Goal: Contribute content: Contribute content

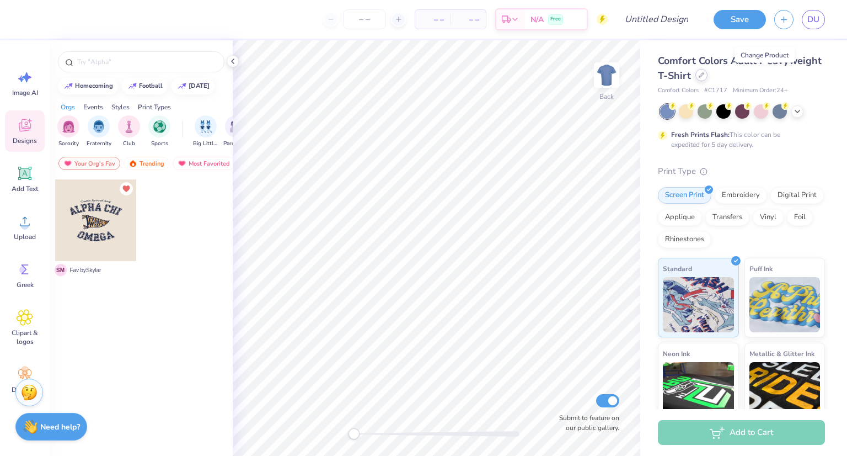
click at [708, 76] on div at bounding box center [701, 75] width 12 height 12
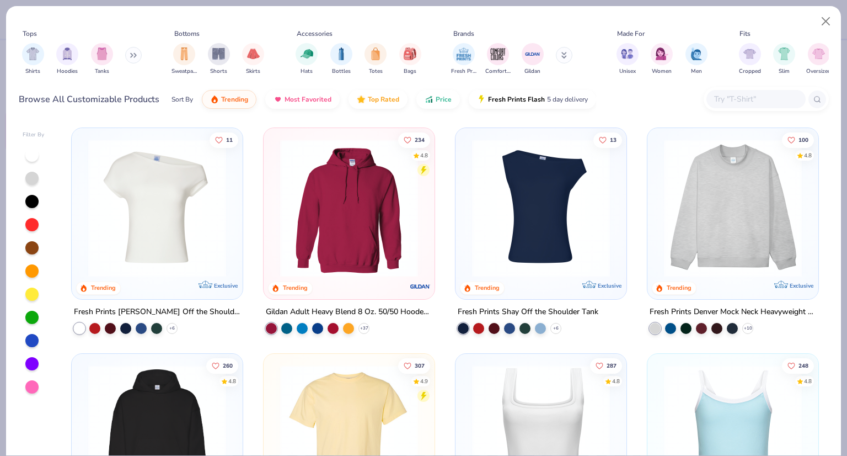
click at [748, 95] on input "text" at bounding box center [755, 99] width 85 height 13
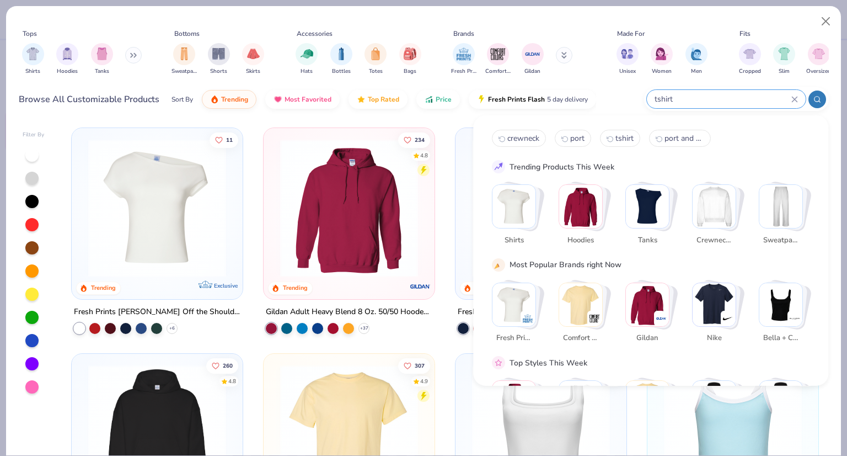
type input "tshirt"
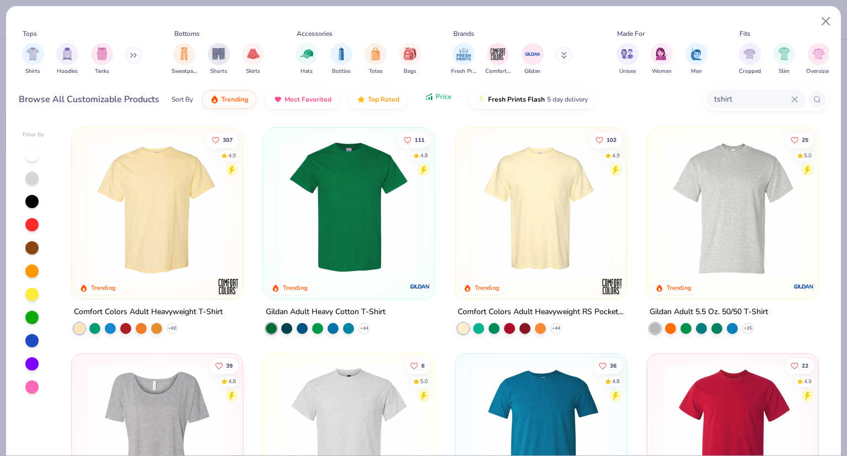
click at [437, 97] on span "Price" at bounding box center [444, 96] width 16 height 9
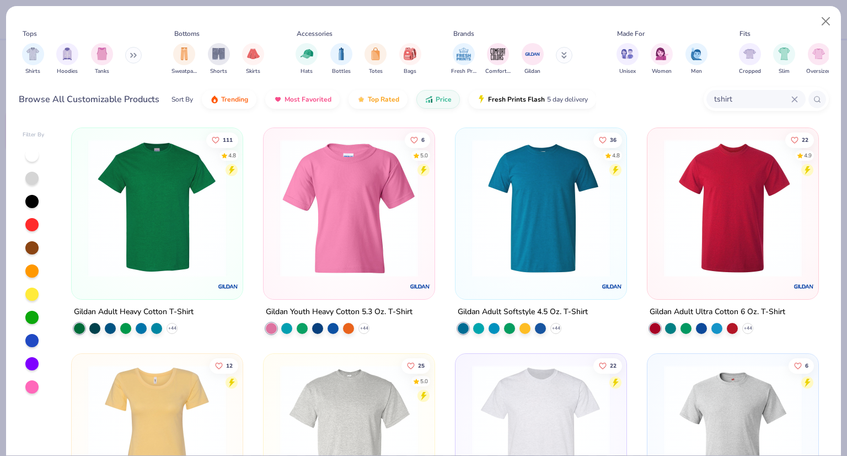
click at [175, 228] on img at bounding box center [157, 208] width 149 height 138
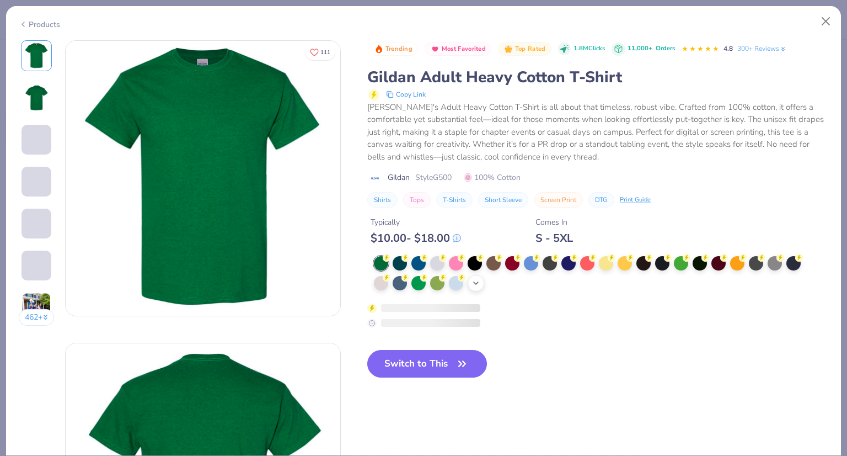
click at [473, 278] on icon at bounding box center [475, 282] width 9 height 9
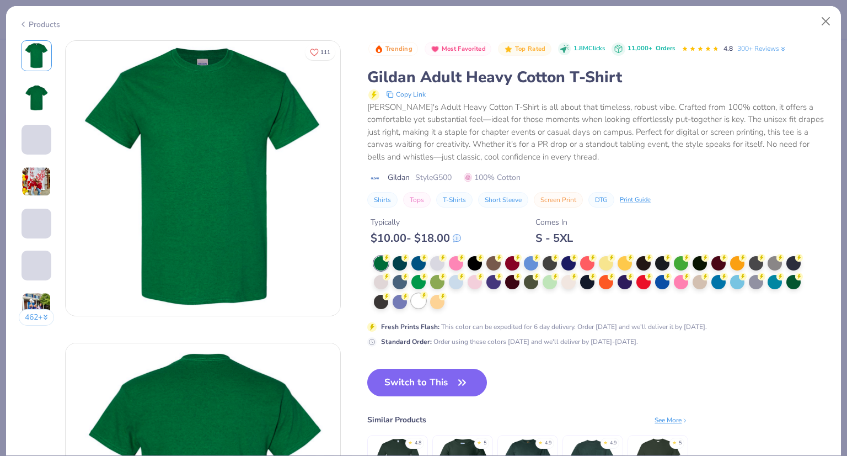
click at [420, 303] on div at bounding box center [418, 300] width 14 height 14
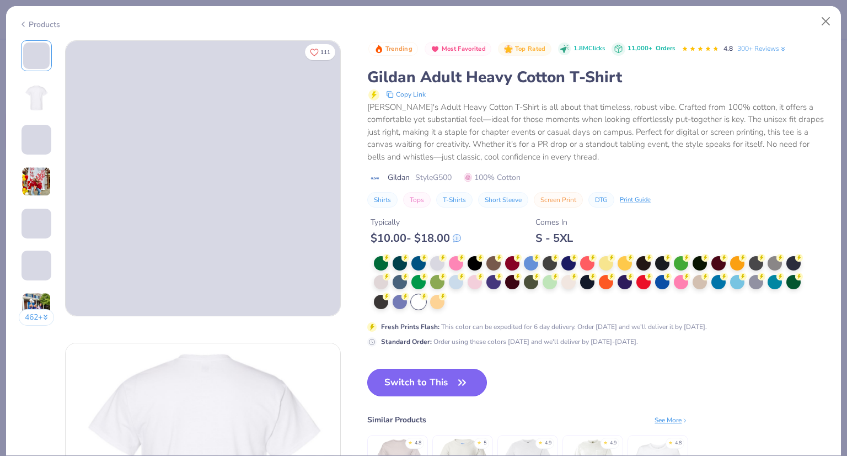
click at [440, 383] on button "Switch to This" at bounding box center [427, 382] width 120 height 28
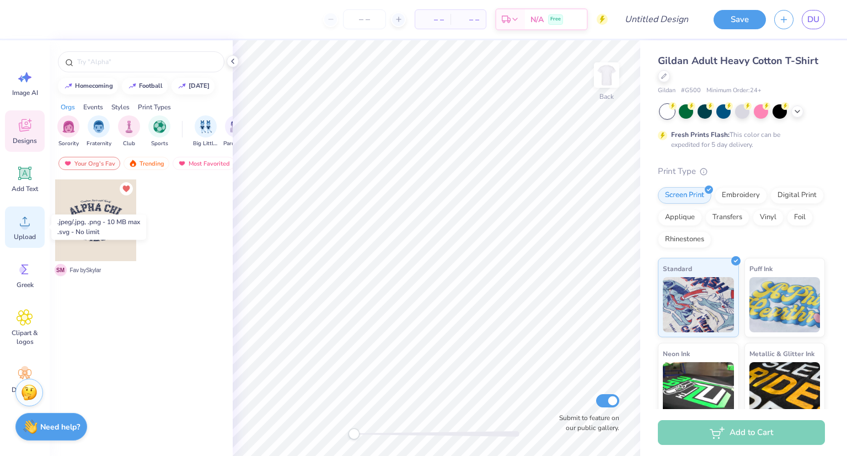
click at [24, 224] on circle at bounding box center [25, 226] width 8 height 8
click at [29, 240] on span "Upload" at bounding box center [25, 236] width 22 height 9
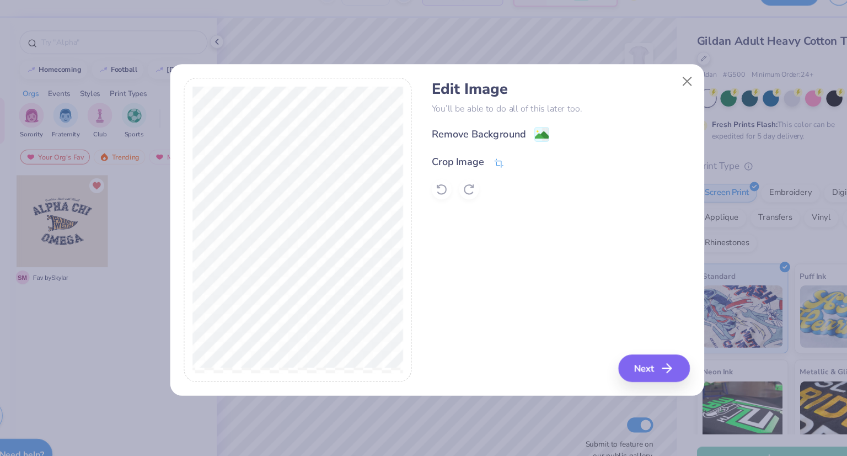
click at [478, 169] on icon at bounding box center [483, 169] width 10 height 10
click at [501, 167] on polyline at bounding box center [501, 166] width 4 height 3
click at [519, 143] on image at bounding box center [521, 145] width 12 height 12
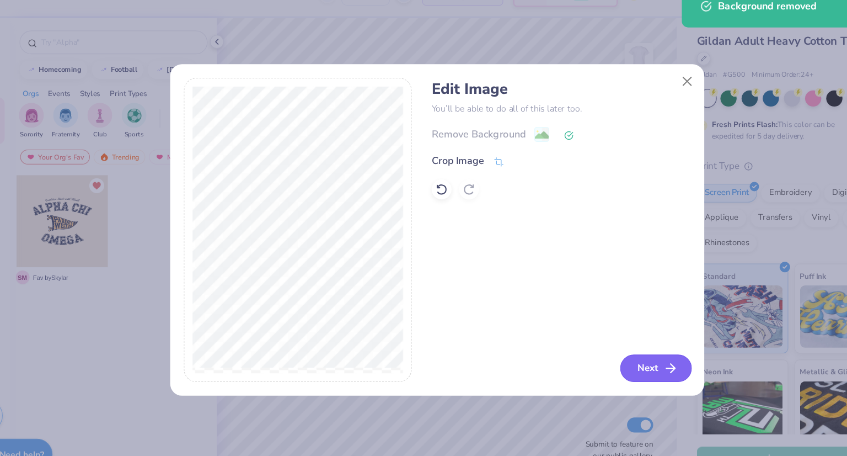
click at [615, 349] on button "Next" at bounding box center [621, 350] width 63 height 24
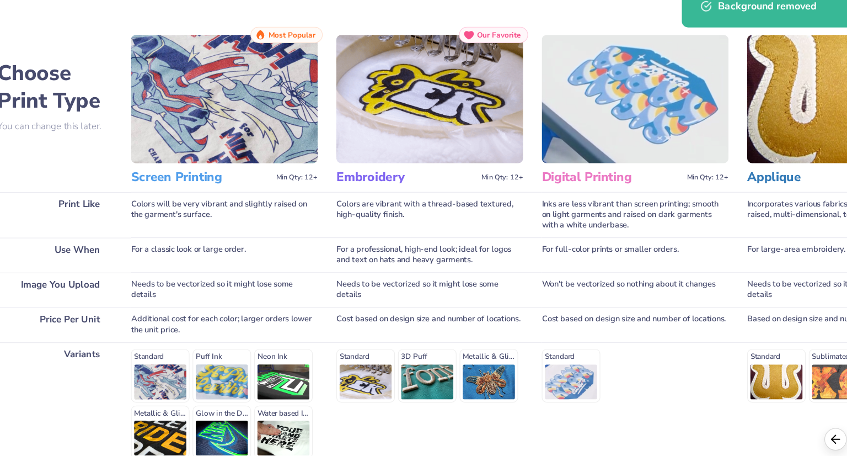
scroll to position [94, 0]
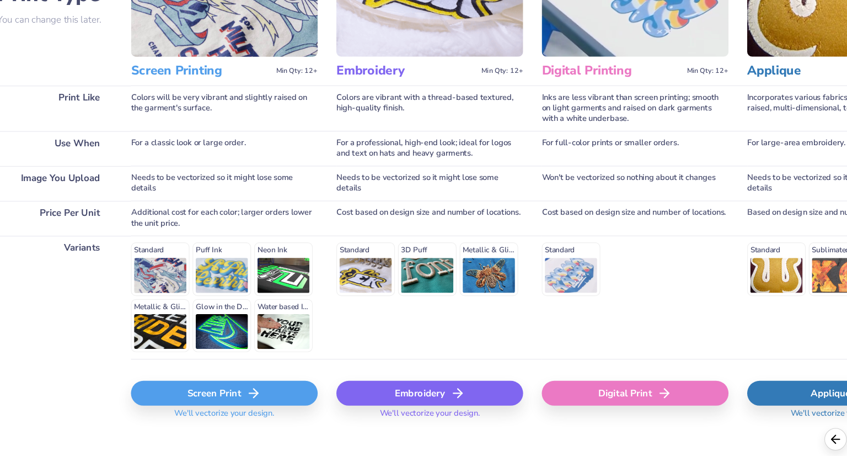
click at [218, 376] on div "Screen Print" at bounding box center [239, 372] width 165 height 22
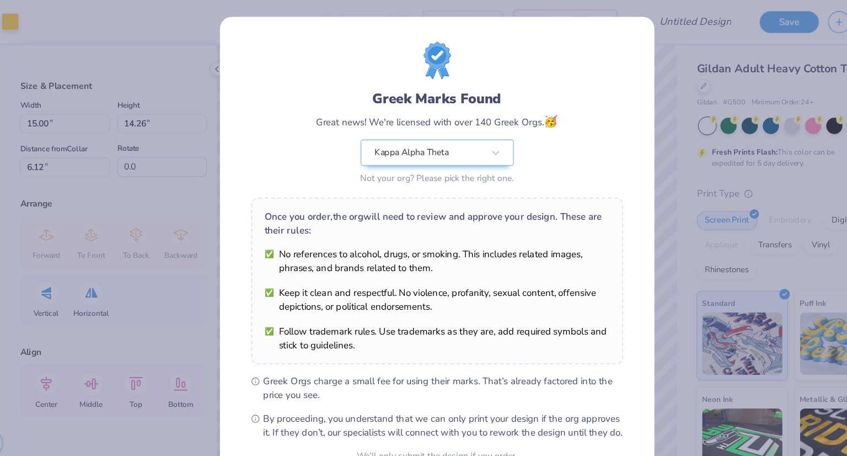
scroll to position [60, 0]
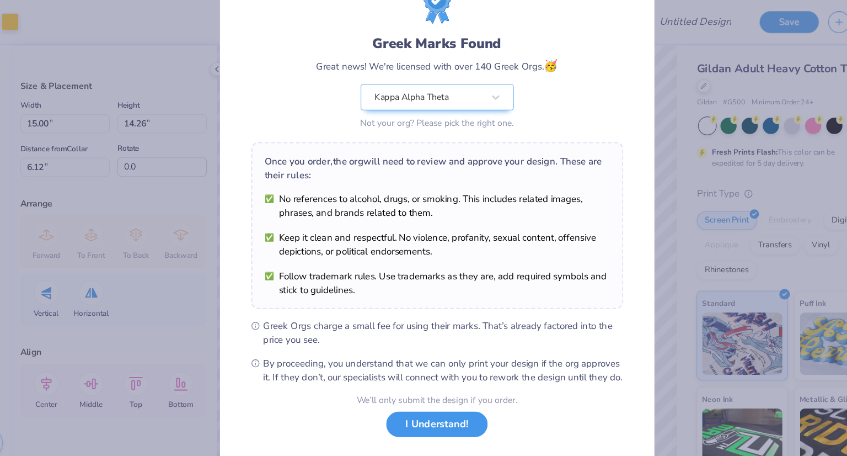
click at [399, 374] on button "I Understand!" at bounding box center [428, 375] width 90 height 23
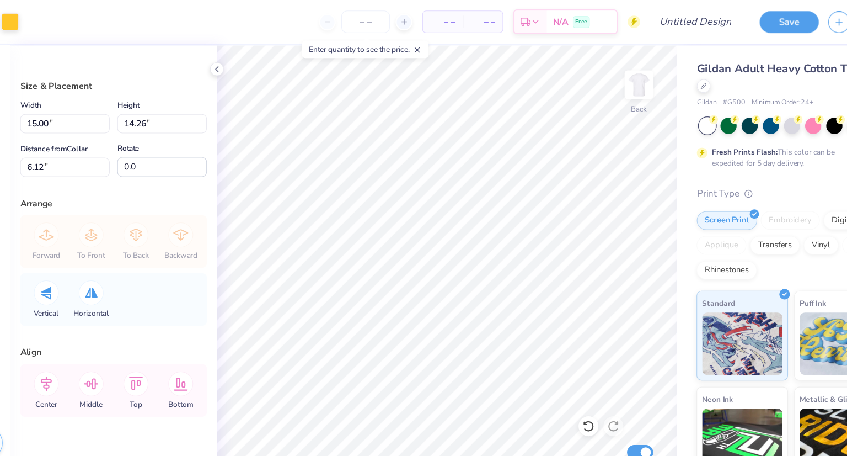
scroll to position [0, 0]
type input "7.46"
type input "7.09"
type input "5.17"
type input "4.92"
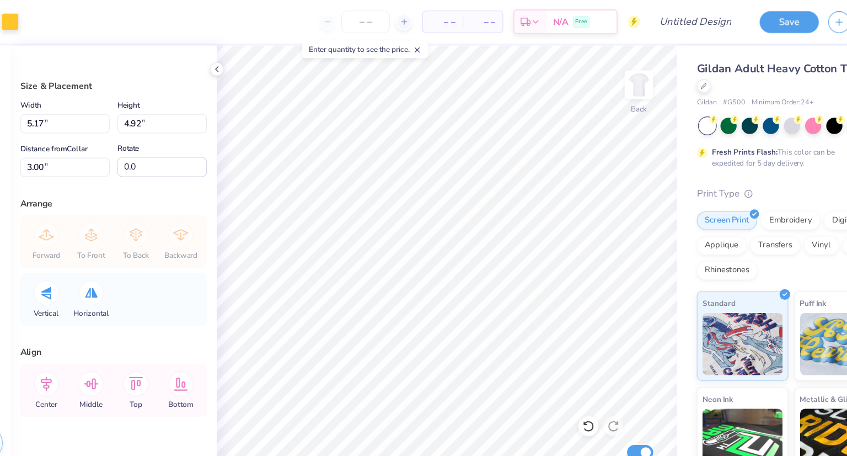
type input "5.53"
type input "5.26"
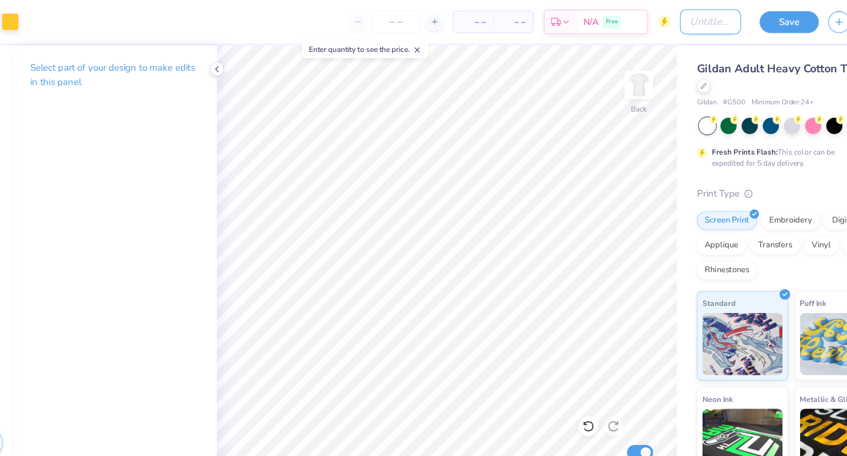
click at [644, 21] on input "Design Title" at bounding box center [670, 19] width 54 height 22
type input "db"
click at [397, 21] on input "number" at bounding box center [391, 19] width 43 height 20
type input "640"
click at [234, 60] on icon at bounding box center [232, 61] width 9 height 9
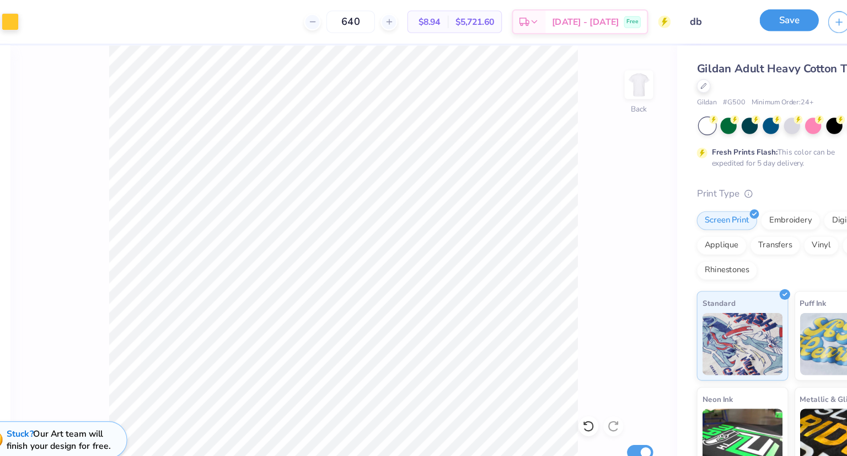
click at [723, 24] on button "Save" at bounding box center [740, 17] width 52 height 19
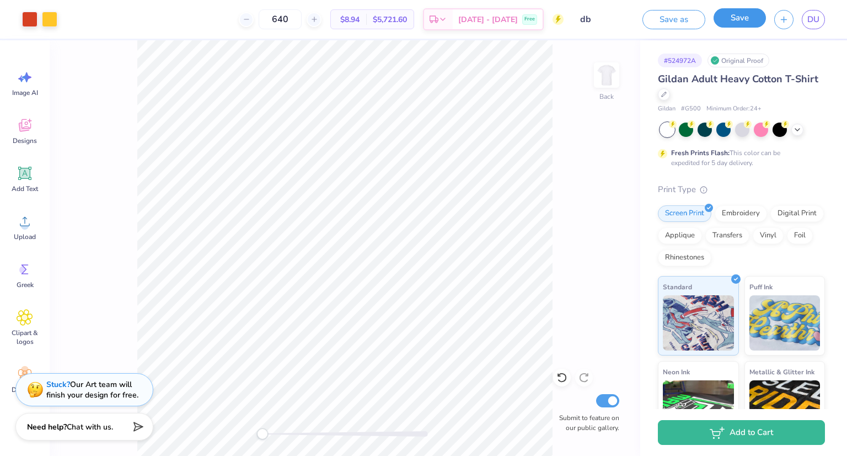
click at [739, 21] on button "Save" at bounding box center [740, 17] width 52 height 19
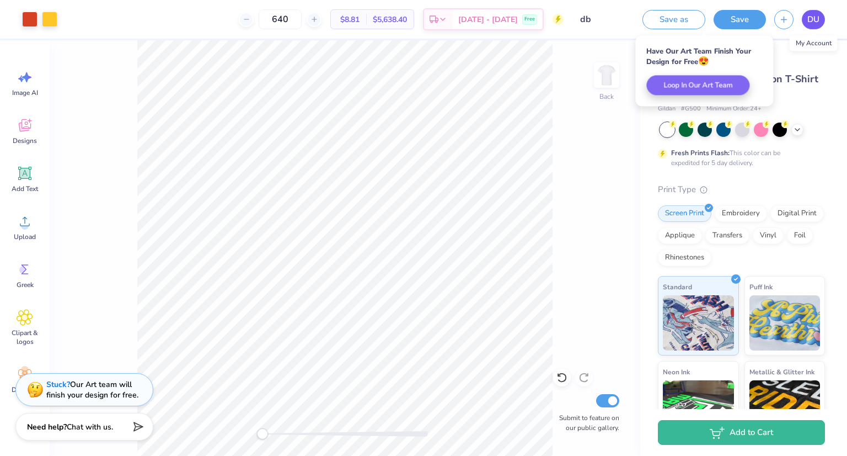
click at [810, 21] on span "DU" at bounding box center [813, 19] width 12 height 13
